Goal: Find specific page/section: Find specific page/section

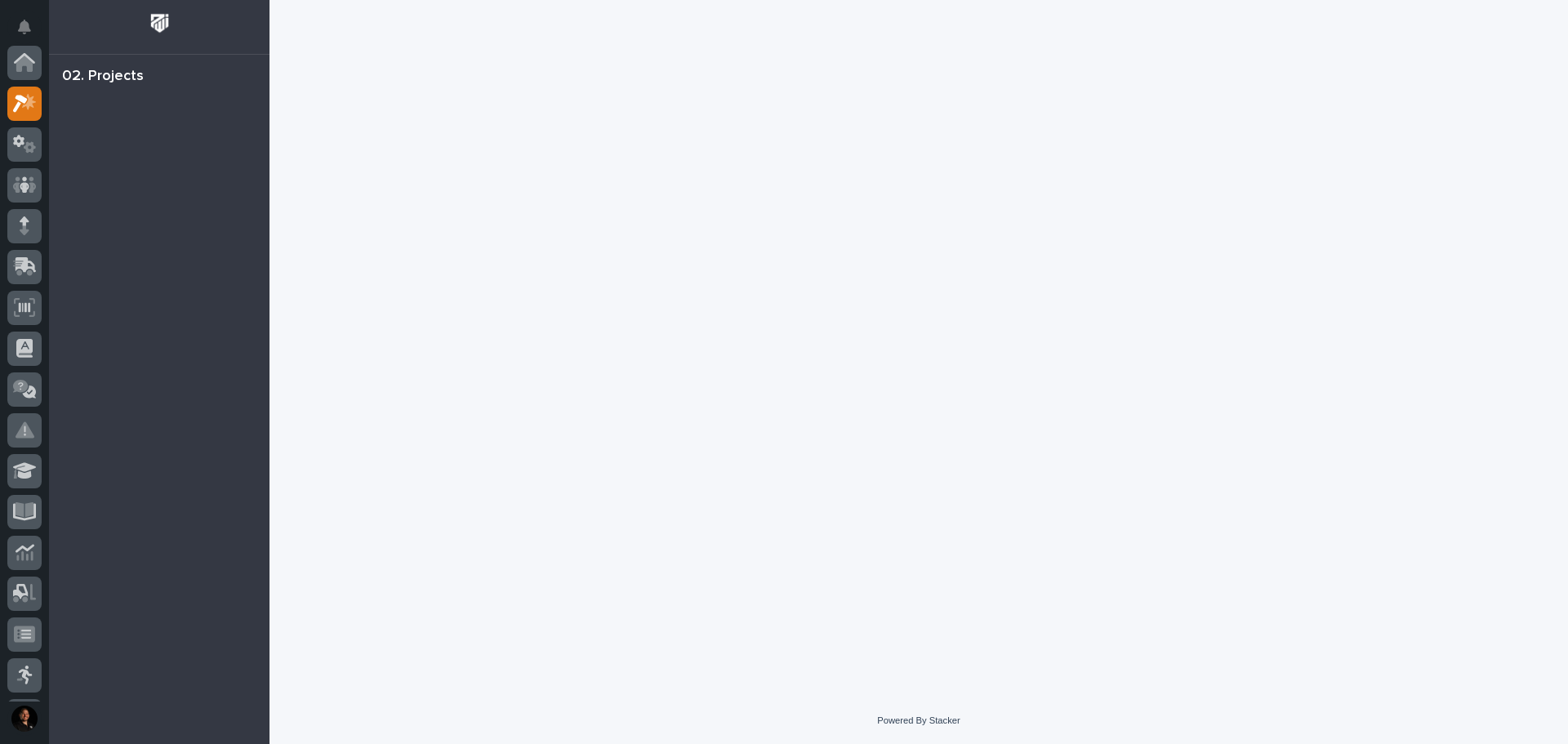
scroll to position [41, 0]
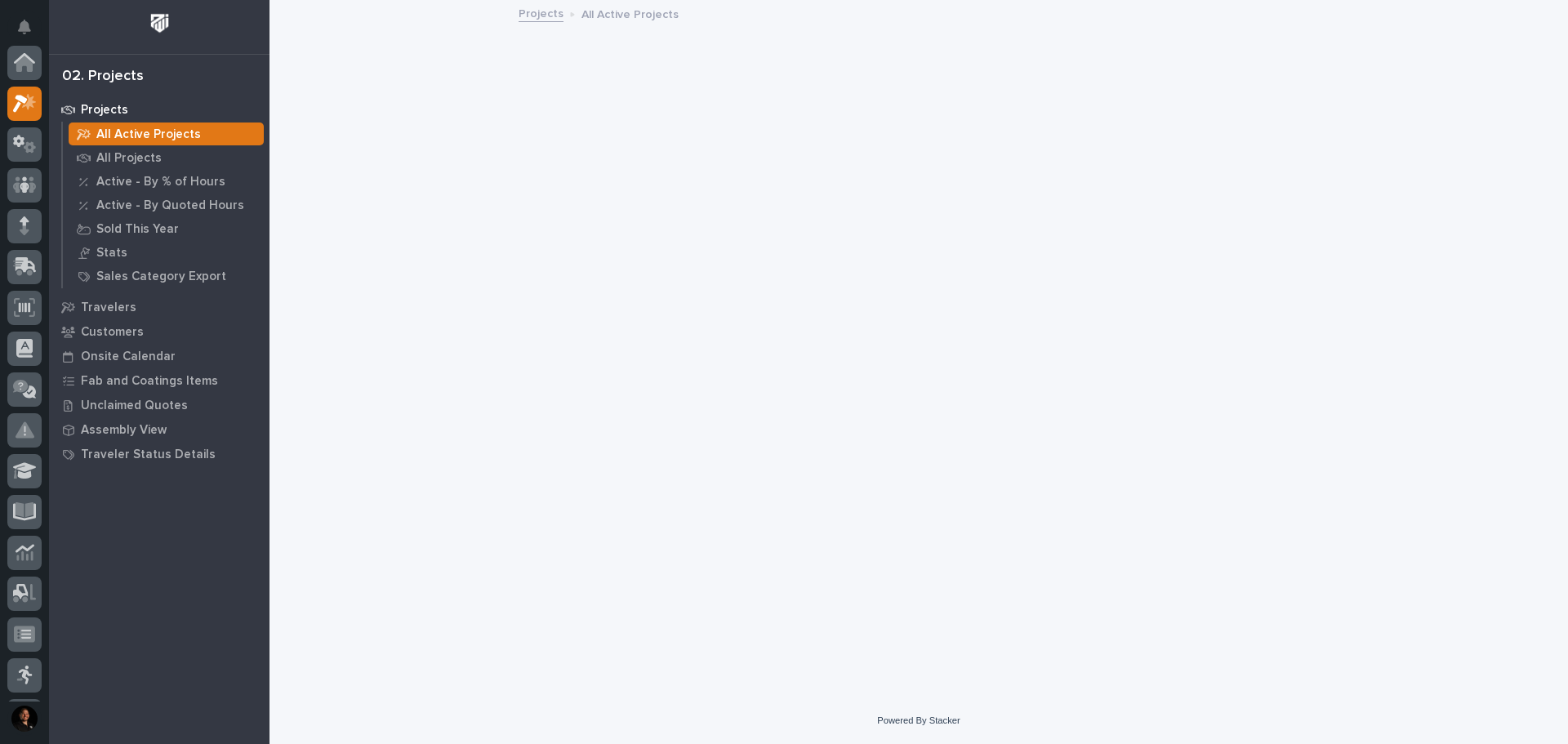
scroll to position [41, 0]
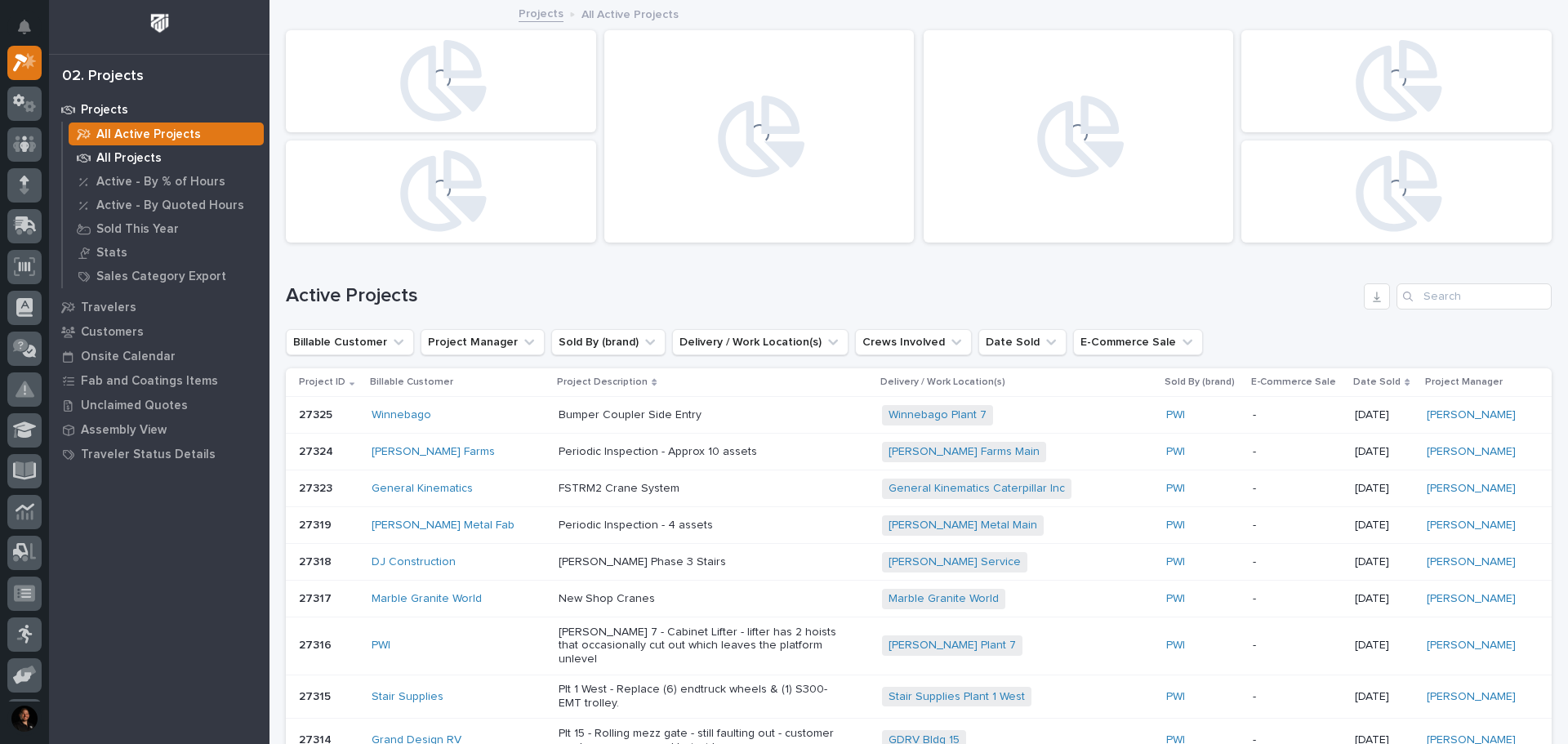
click at [156, 156] on p "All Projects" at bounding box center [129, 158] width 65 height 15
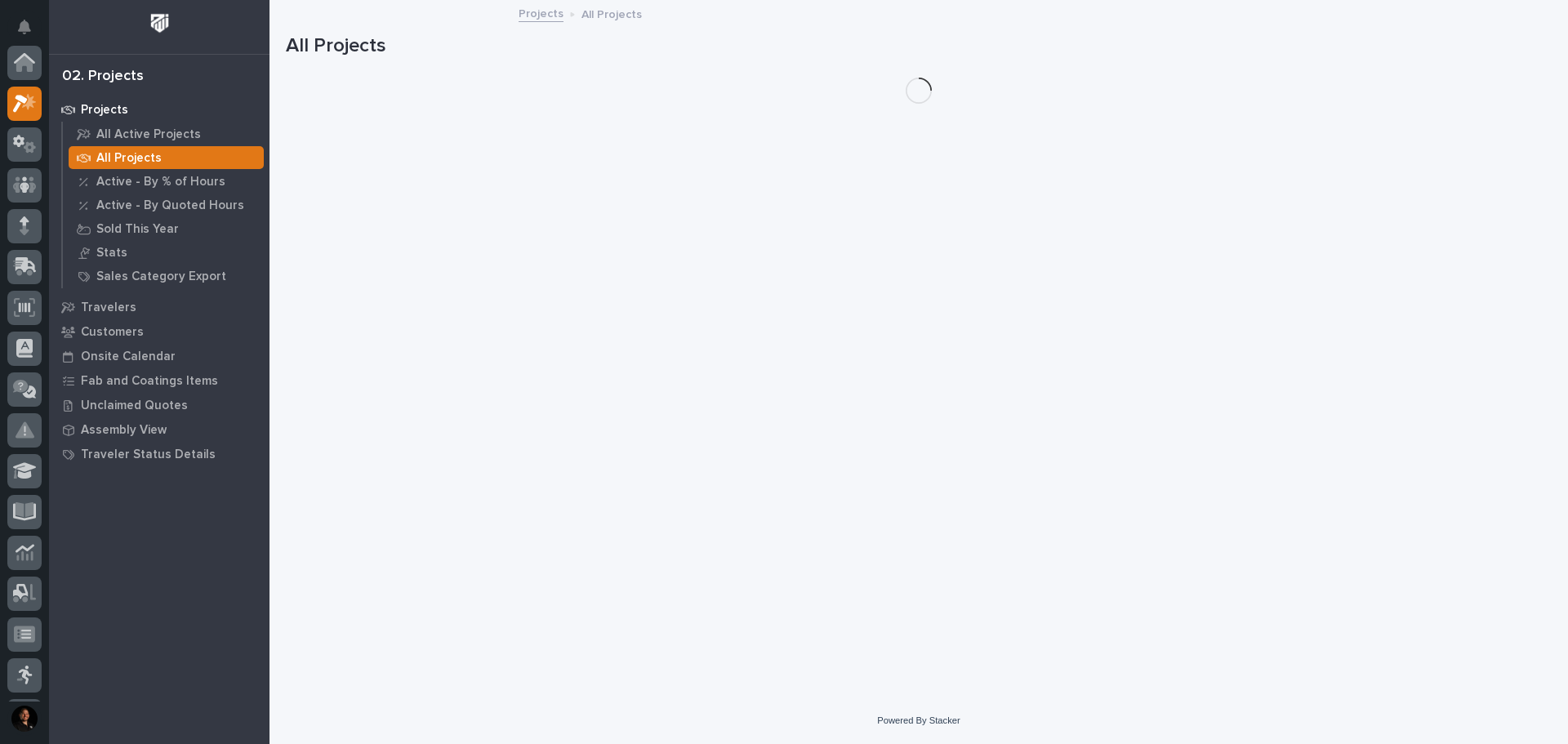
scroll to position [41, 0]
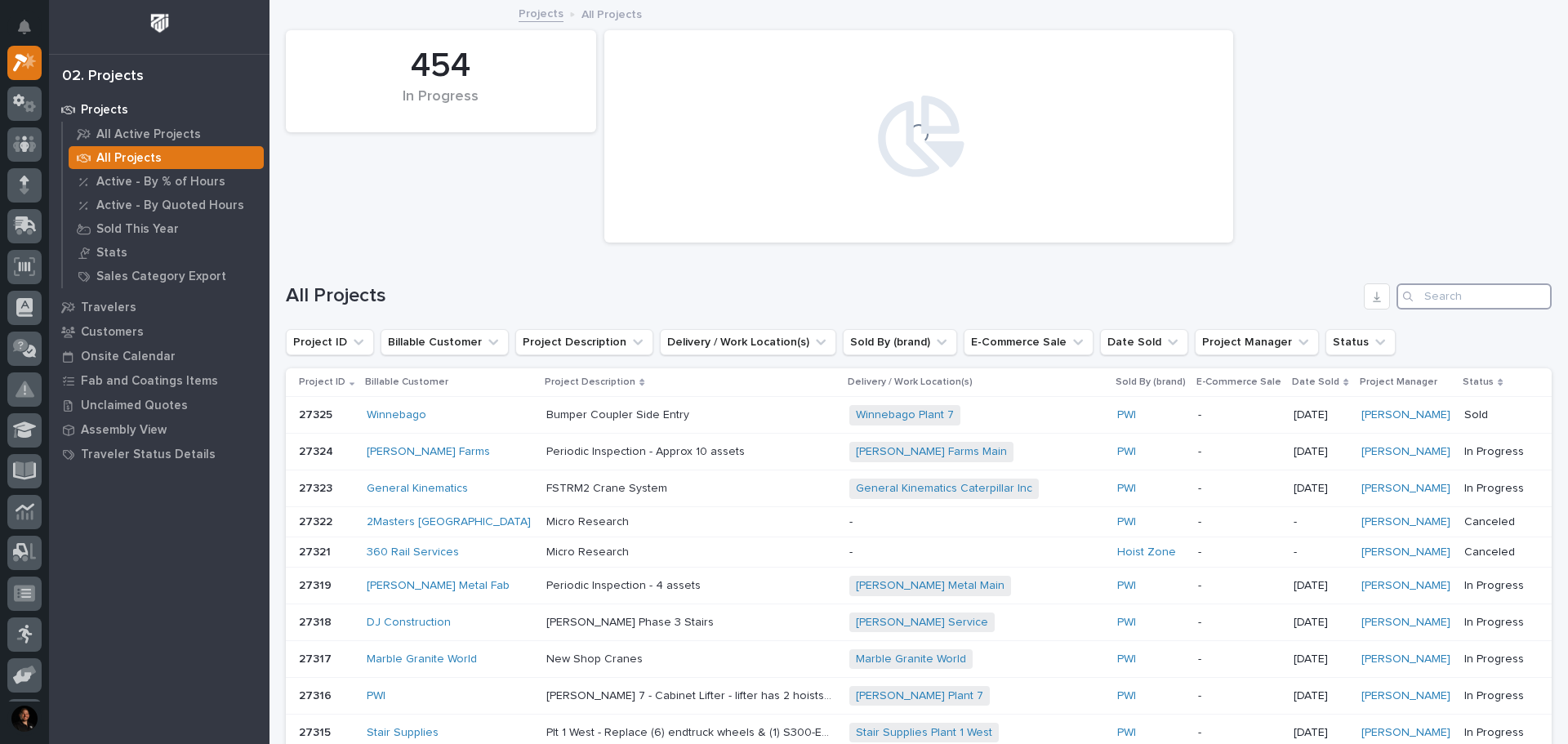
click at [1415, 299] on input "Search" at bounding box center [1474, 297] width 155 height 27
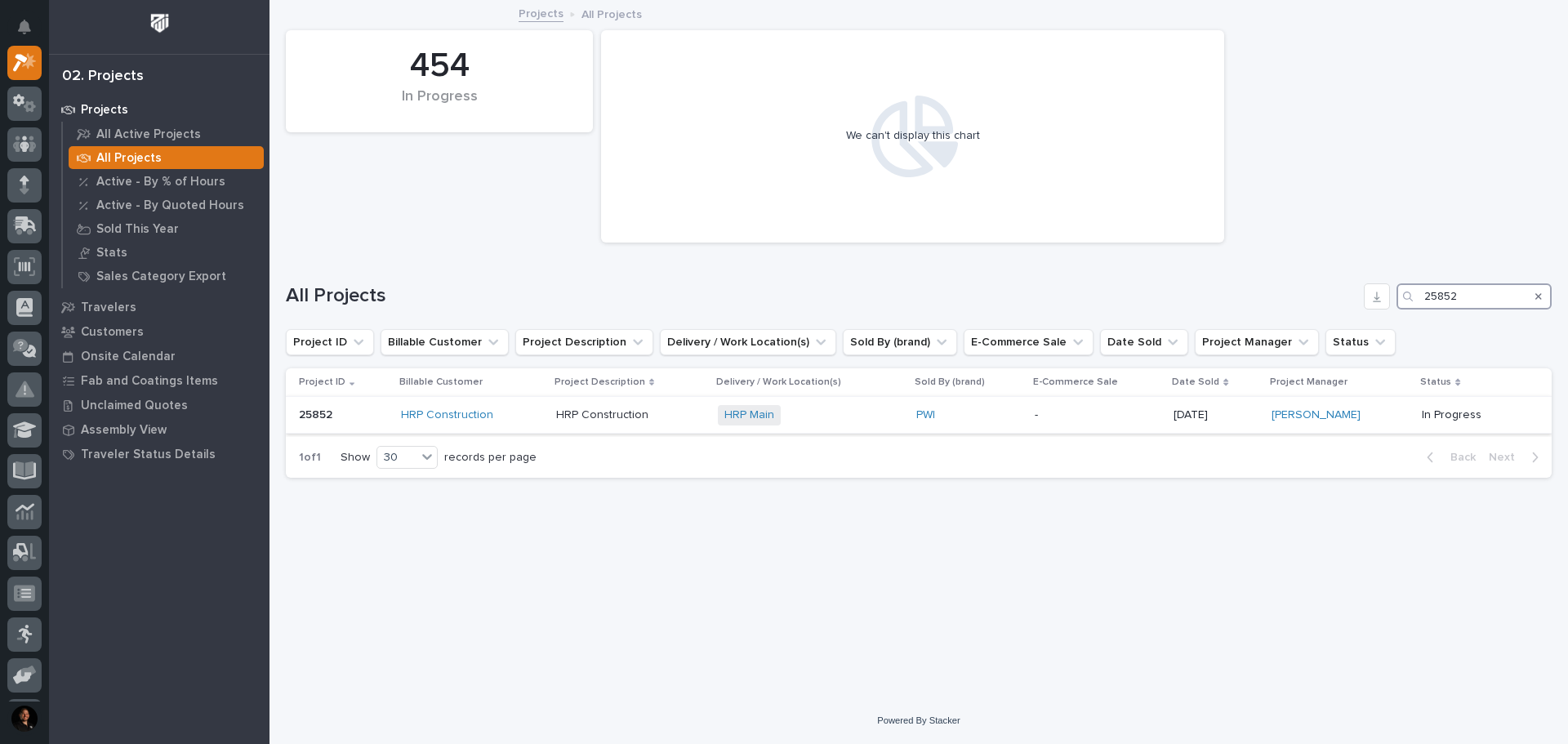
type input "25852"
click at [518, 419] on div "HRP Construction" at bounding box center [472, 415] width 142 height 14
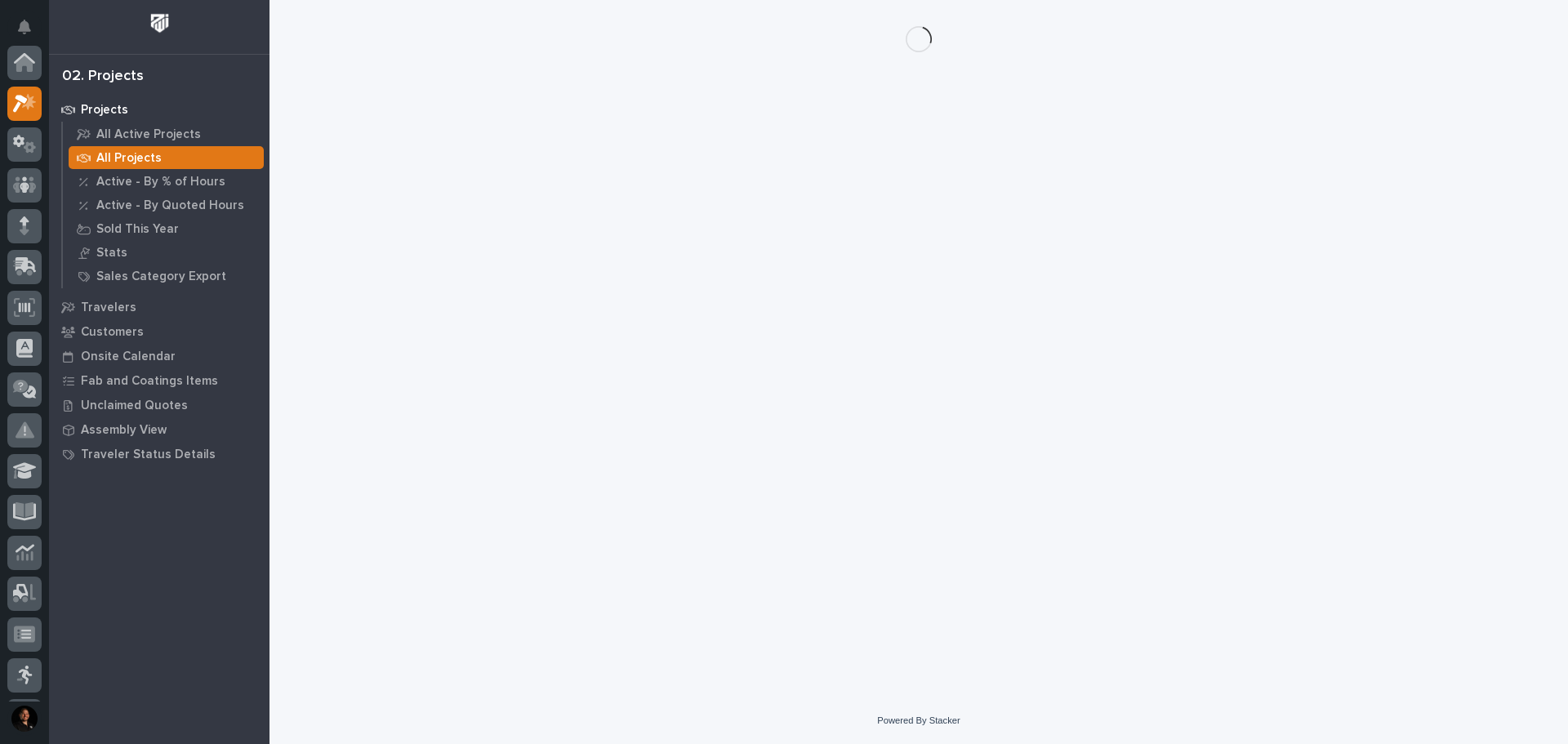
scroll to position [41, 0]
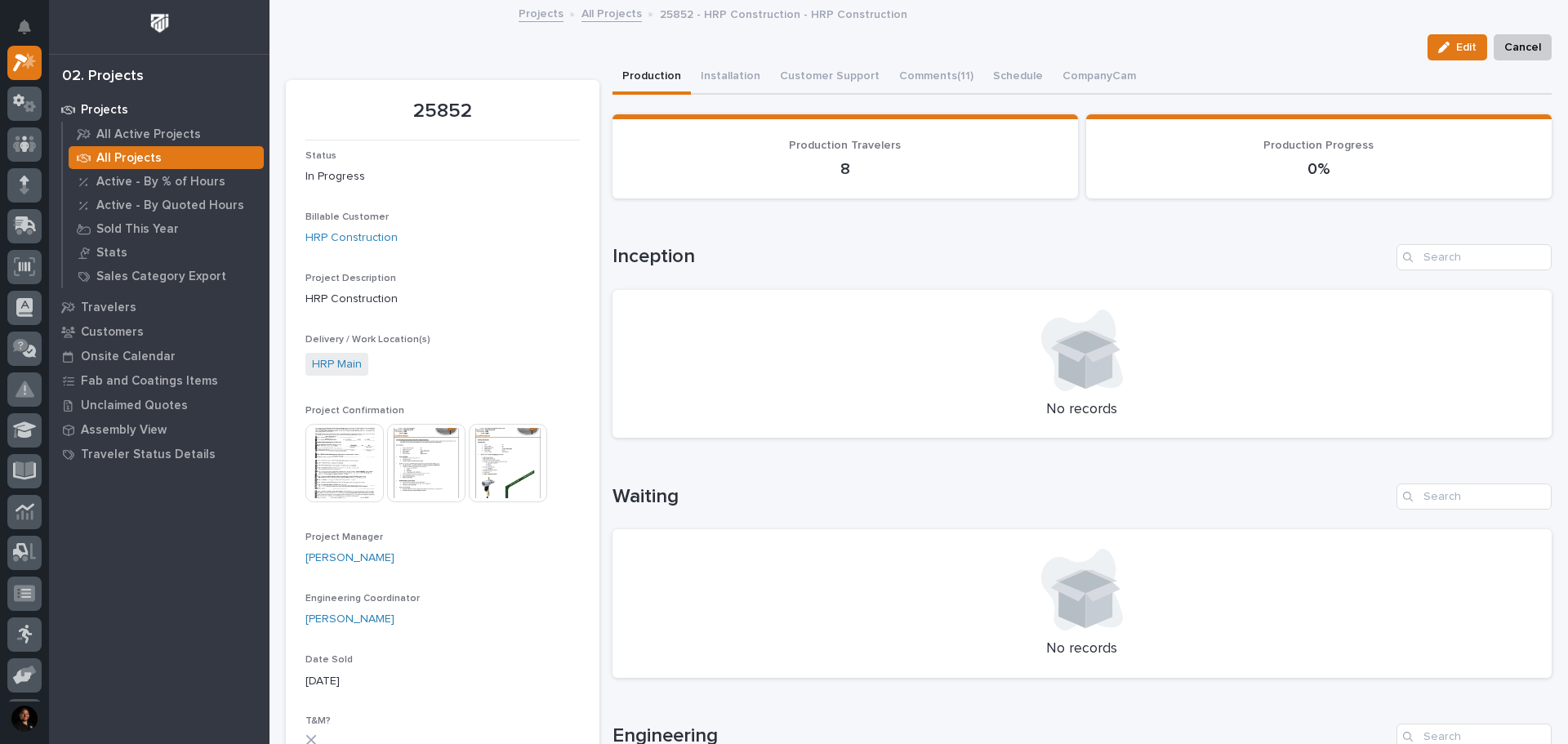
click at [406, 472] on img at bounding box center [426, 463] width 79 height 79
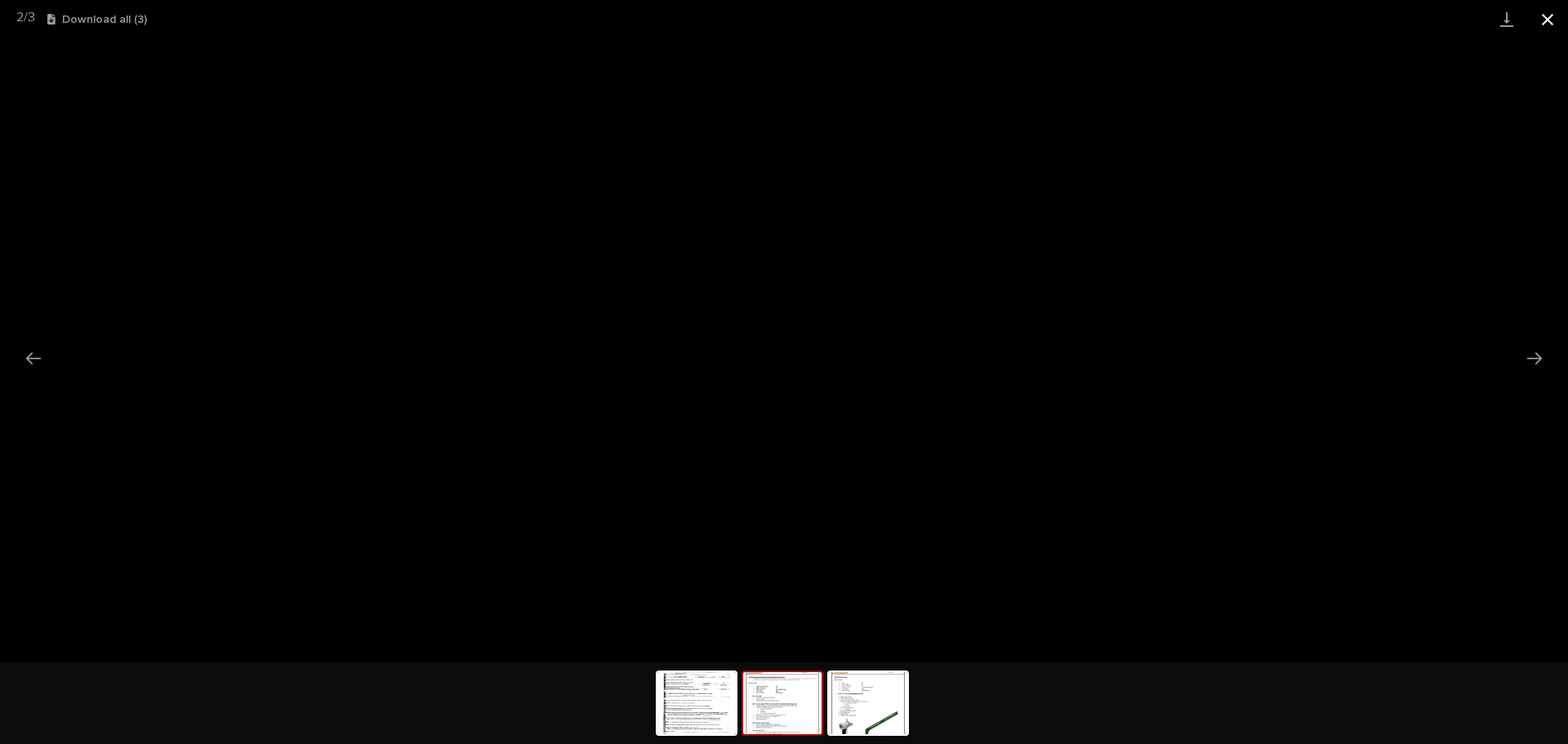
click at [1554, 15] on button "Close gallery" at bounding box center [1547, 19] width 41 height 39
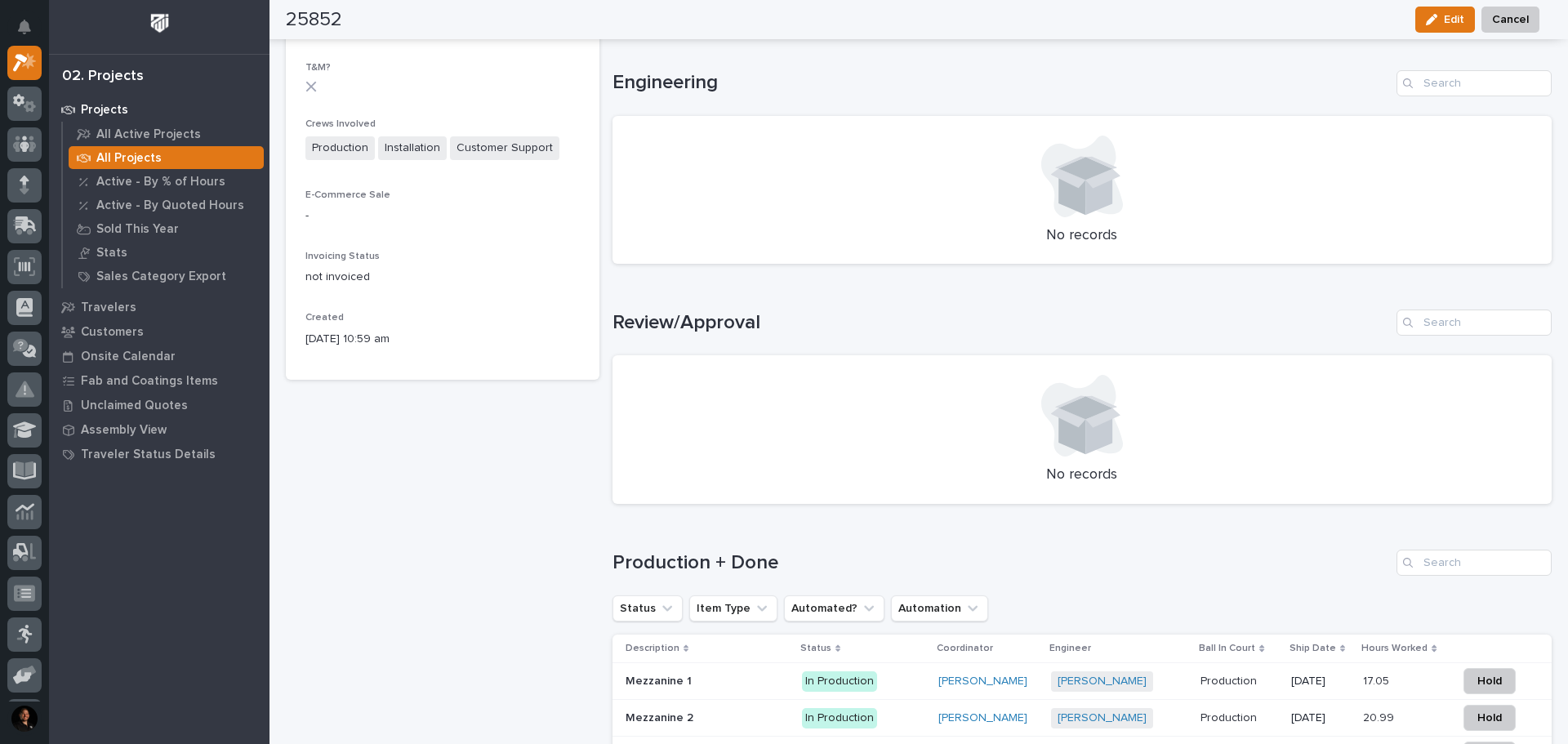
scroll to position [1062, 0]
